Goal: Find contact information: Find contact information

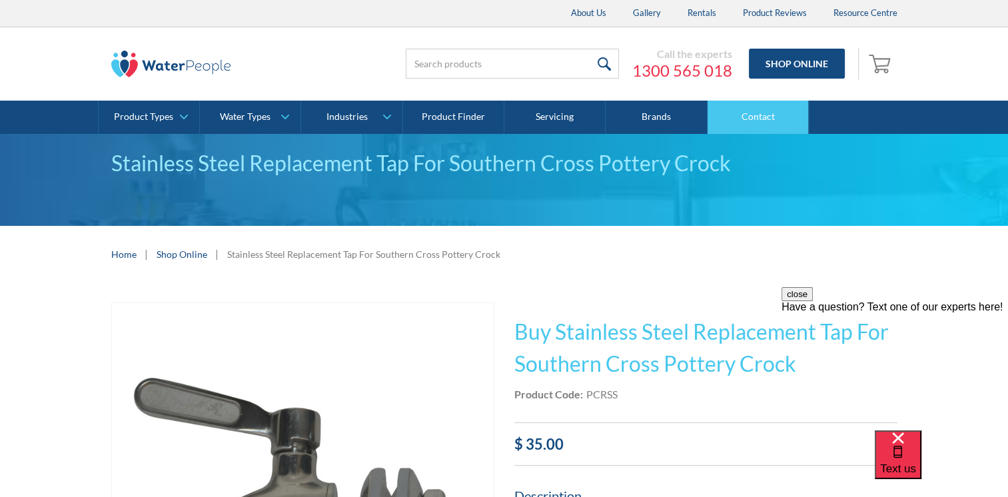
click at [768, 119] on link "Contact" at bounding box center [758, 117] width 101 height 33
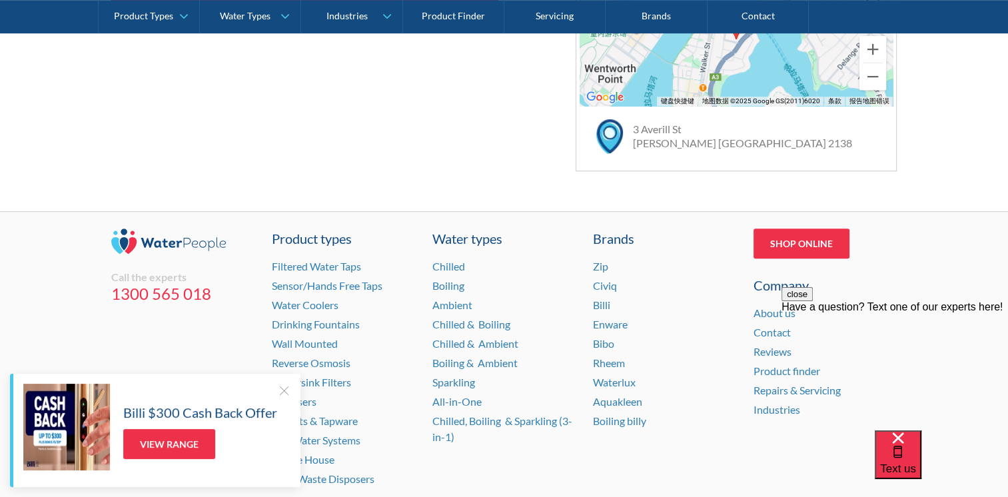
scroll to position [999, 0]
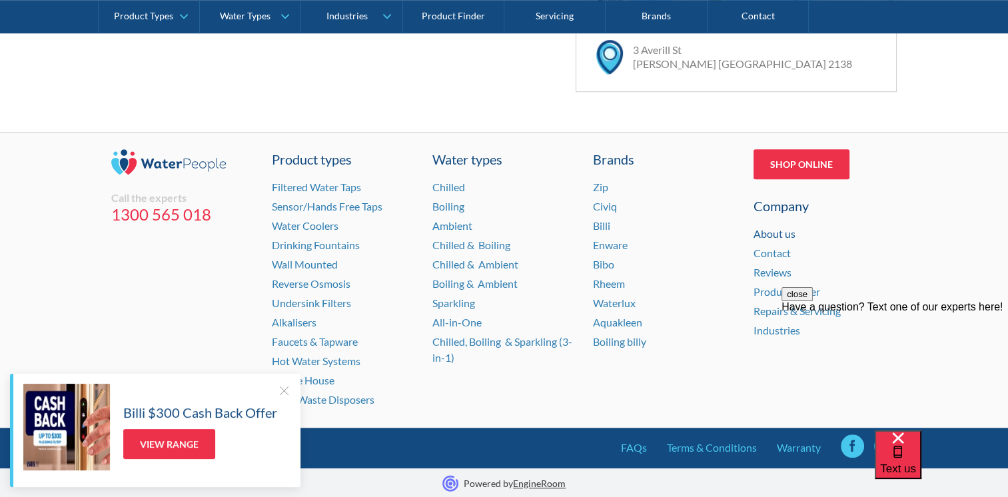
click at [769, 227] on link "About us" at bounding box center [775, 233] width 42 height 13
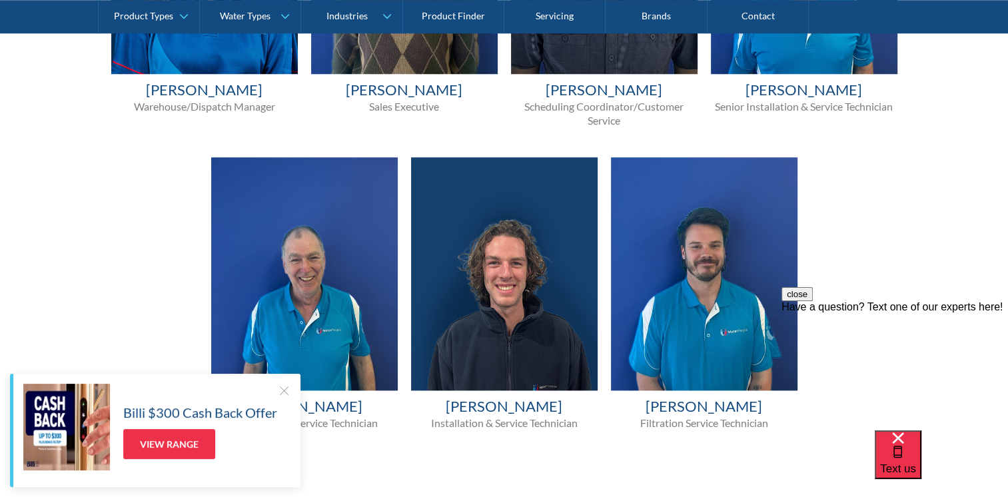
scroll to position [1200, 0]
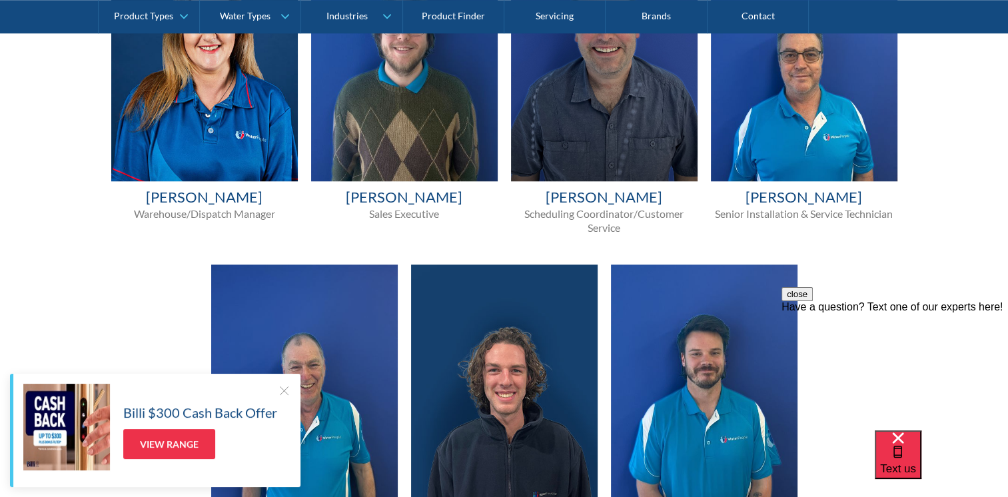
click at [219, 212] on p "Warehouse/Dispatch Manager" at bounding box center [204, 214] width 187 height 14
click at [208, 198] on h4 "Jodi Lance" at bounding box center [204, 197] width 187 height 19
click at [208, 147] on img at bounding box center [204, 64] width 187 height 233
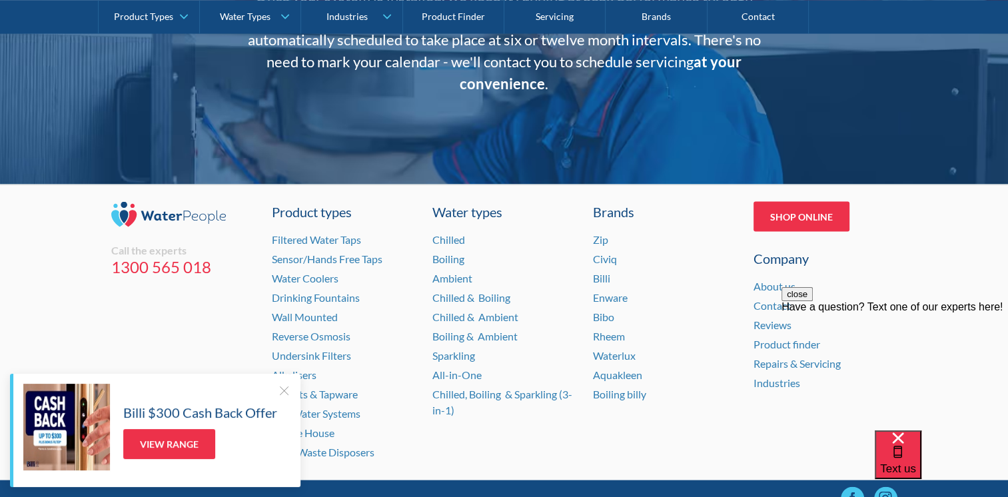
scroll to position [2791, 0]
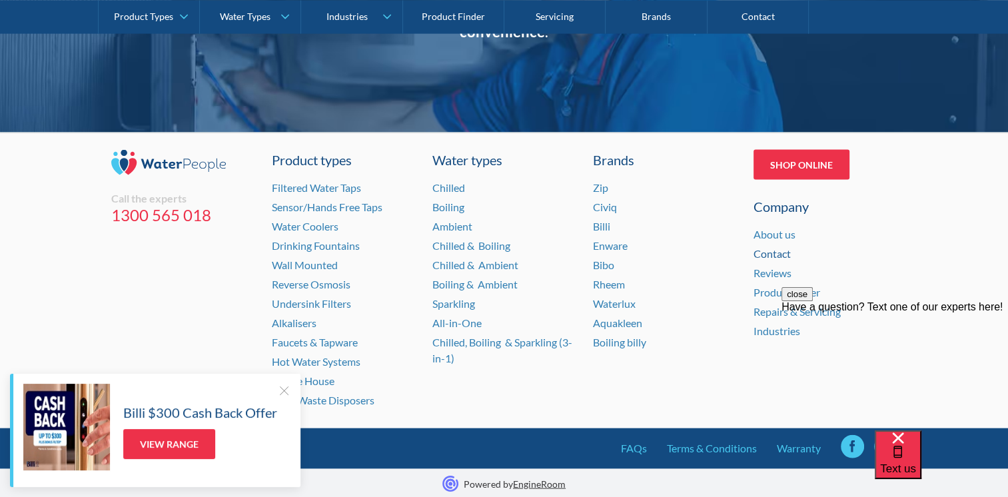
click at [776, 256] on link "Contact" at bounding box center [772, 253] width 37 height 13
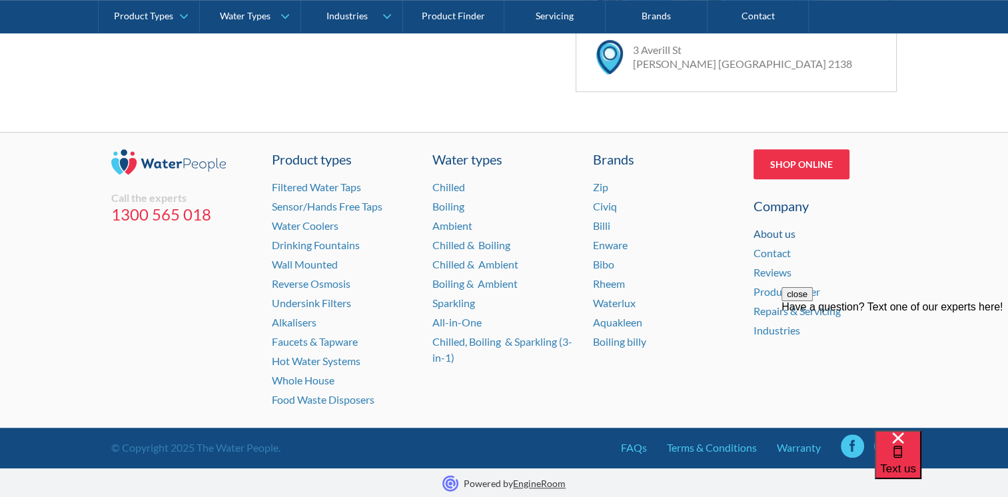
click at [783, 236] on link "About us" at bounding box center [775, 233] width 42 height 13
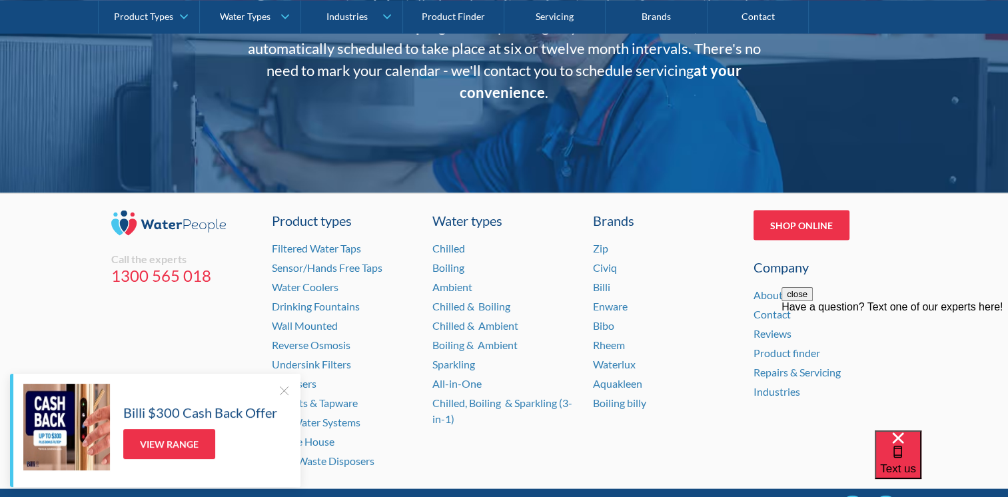
scroll to position [2791, 0]
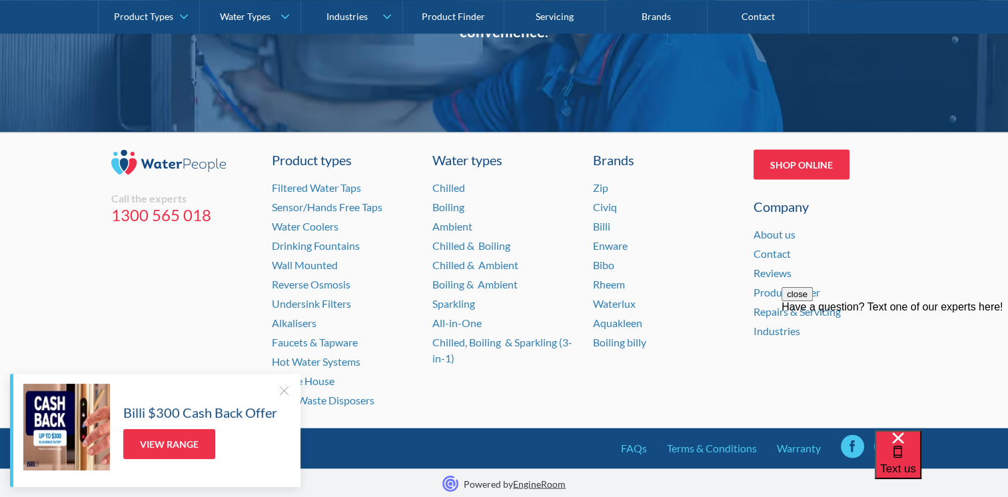
click at [283, 393] on div at bounding box center [283, 390] width 13 height 13
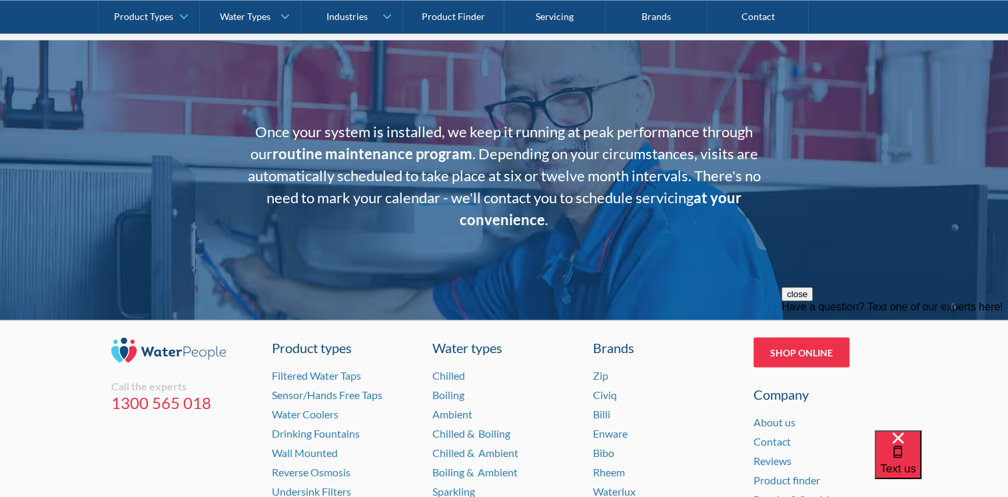
scroll to position [2591, 0]
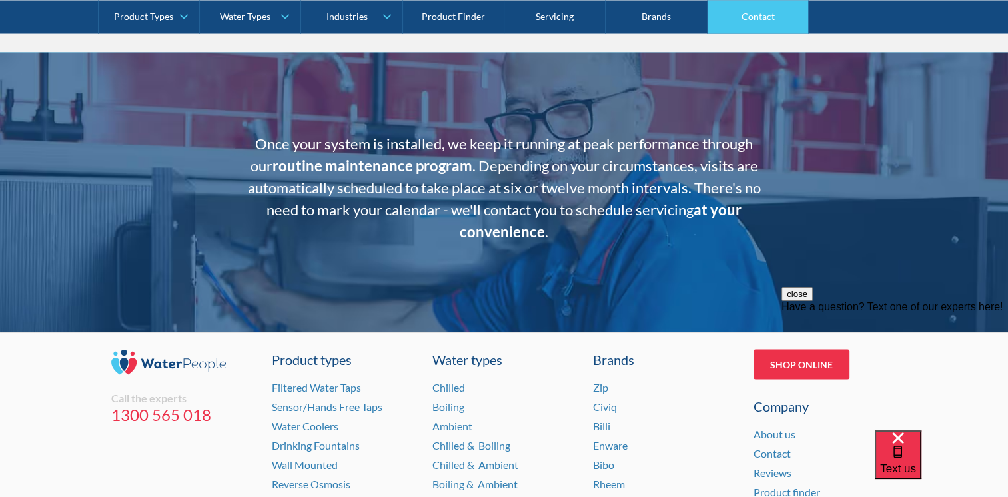
click at [764, 20] on link "Contact" at bounding box center [758, 16] width 101 height 33
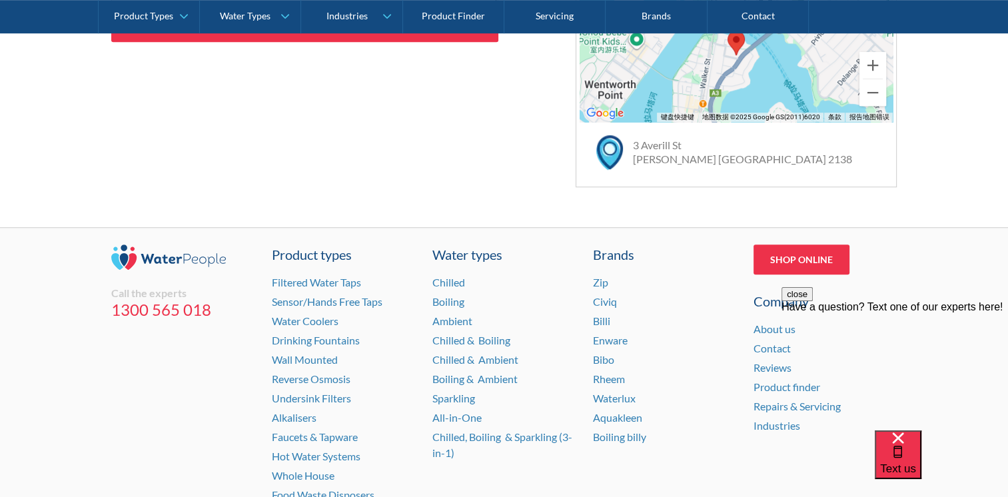
scroll to position [999, 0]
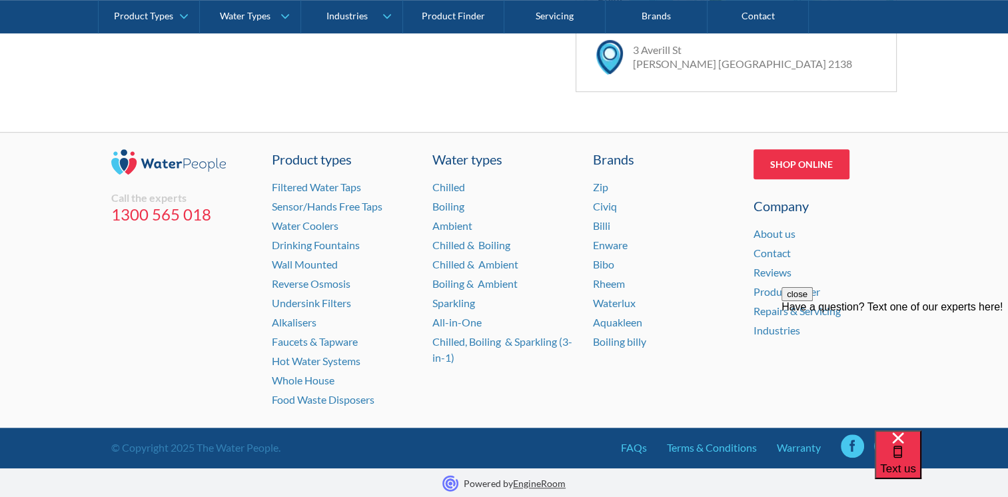
click at [851, 443] on div "close Have a question? Text one of our experts here!" at bounding box center [895, 367] width 227 height 160
click at [850, 449] on link at bounding box center [852, 446] width 23 height 23
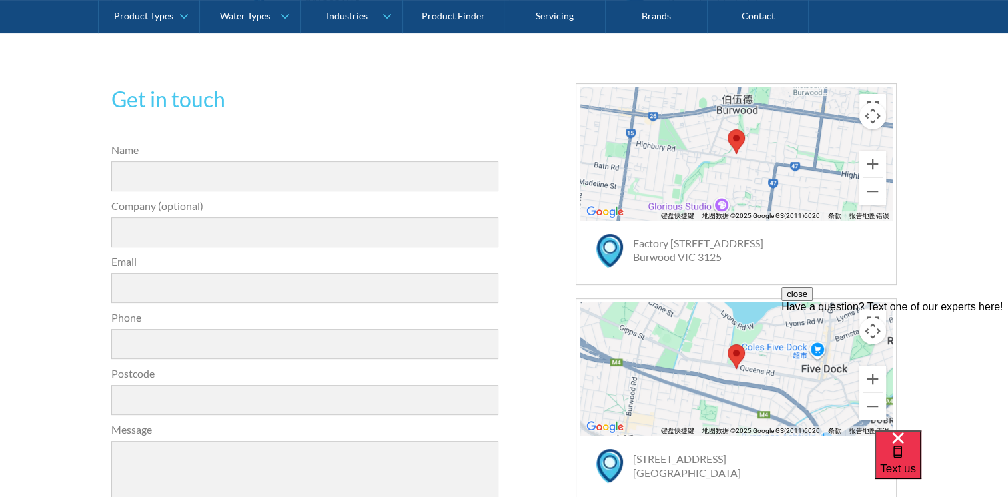
scroll to position [266, 0]
